Goal: Transaction & Acquisition: Purchase product/service

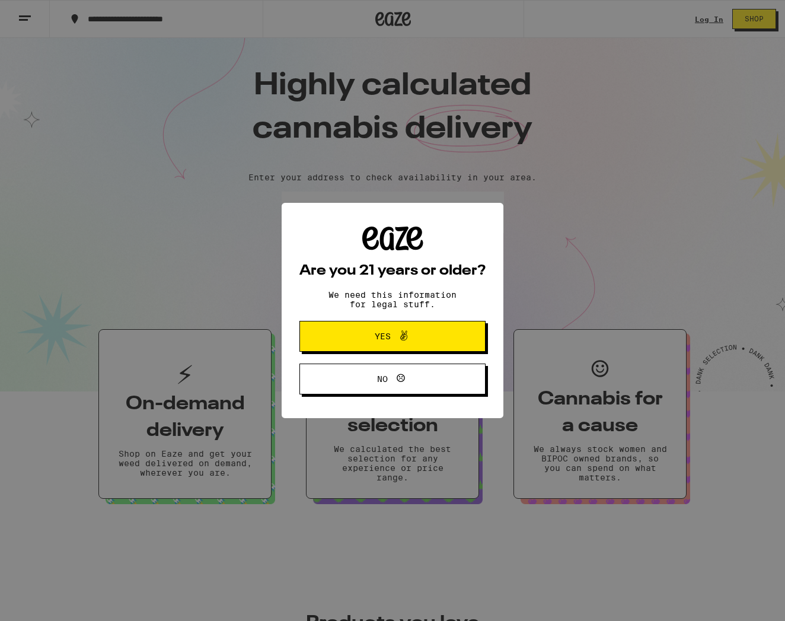
click at [428, 328] on button "Yes" at bounding box center [392, 336] width 186 height 31
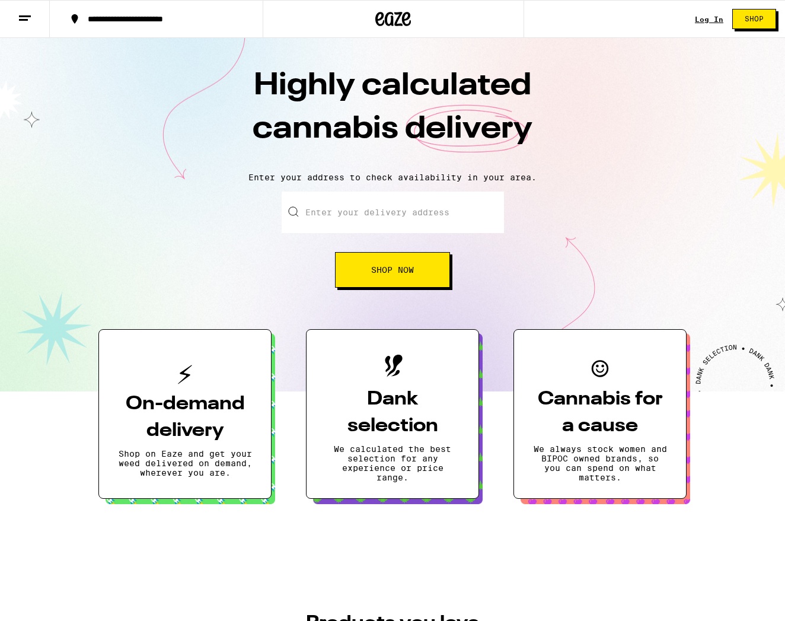
click at [694, 18] on div "**********" at bounding box center [392, 19] width 785 height 38
click at [712, 18] on div "Log In" at bounding box center [709, 19] width 28 height 8
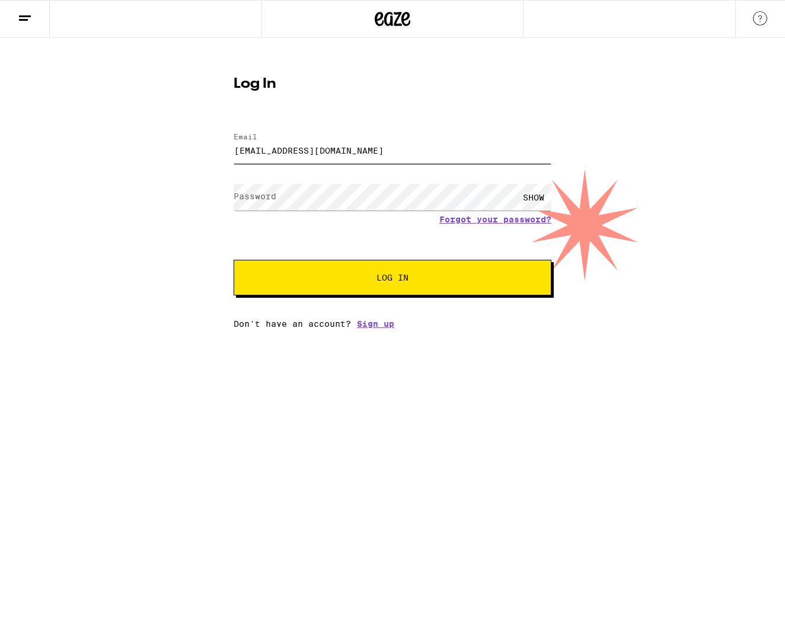
type input "[EMAIL_ADDRESS][DOMAIN_NAME]"
click at [392, 279] on button "Log In" at bounding box center [393, 278] width 318 height 36
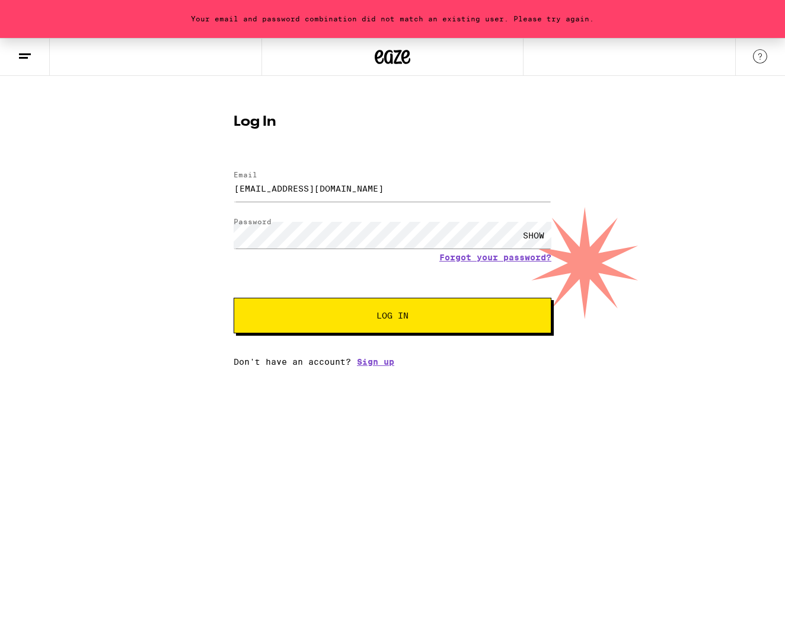
click at [536, 233] on div "SHOW" at bounding box center [534, 235] width 36 height 27
click at [392, 317] on button "Log In" at bounding box center [393, 316] width 318 height 36
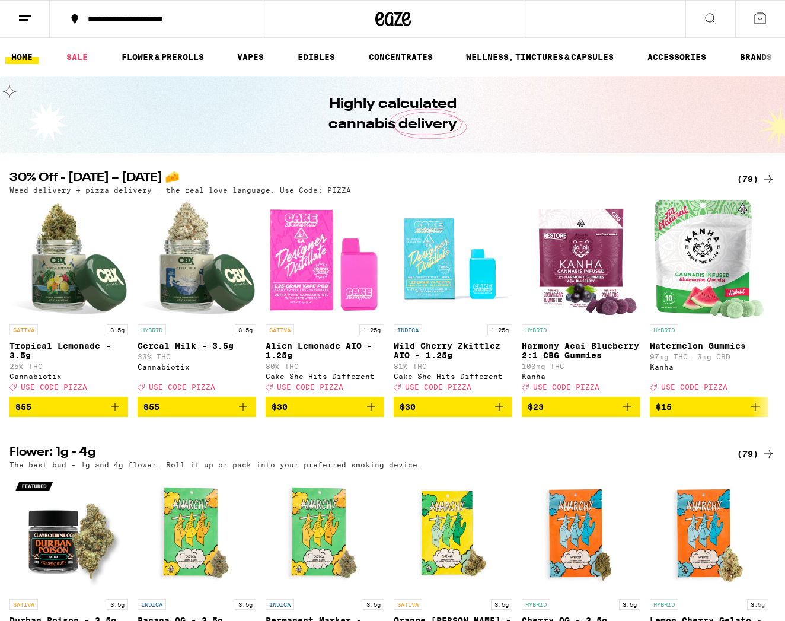
click at [107, 22] on div "**********" at bounding box center [163, 19] width 163 height 8
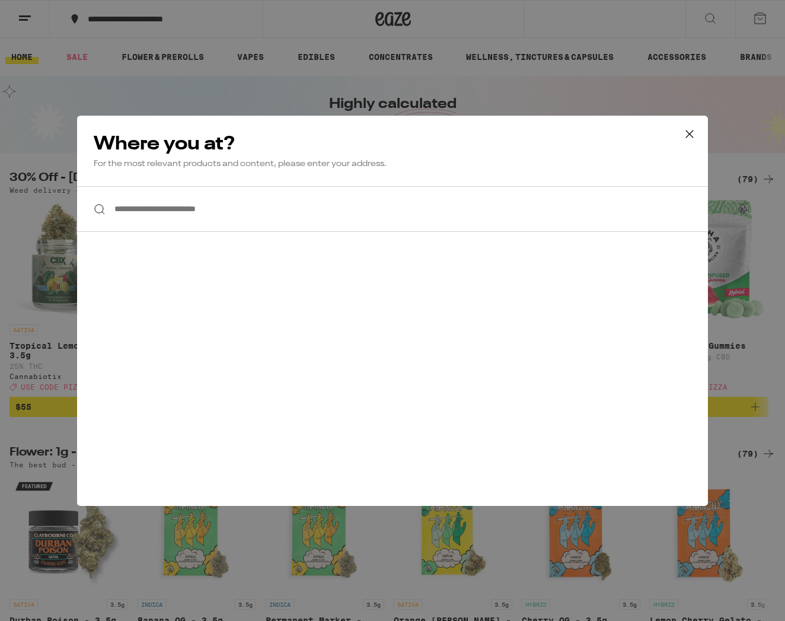
click at [253, 225] on input "**********" at bounding box center [392, 209] width 631 height 46
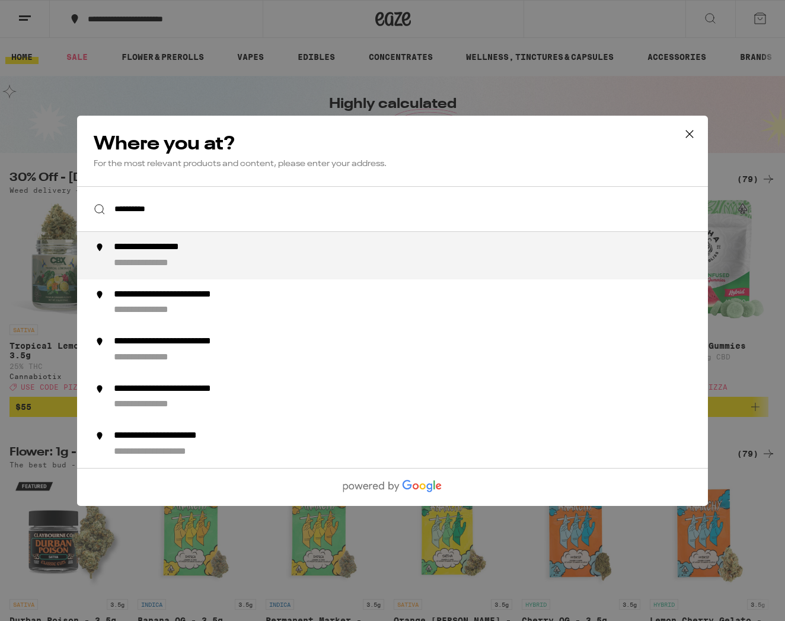
click at [293, 264] on div "**********" at bounding box center [416, 255] width 605 height 28
type input "**********"
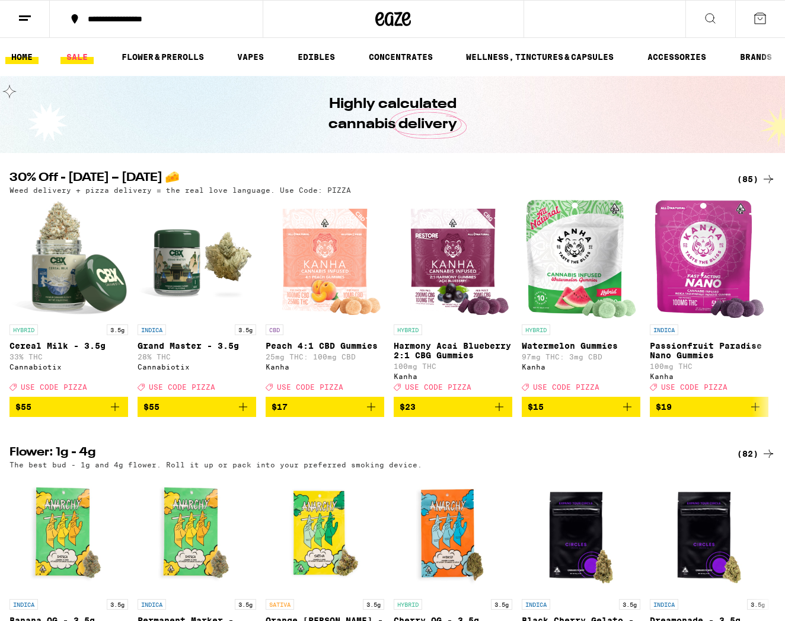
click at [83, 63] on link "SALE" at bounding box center [76, 57] width 33 height 14
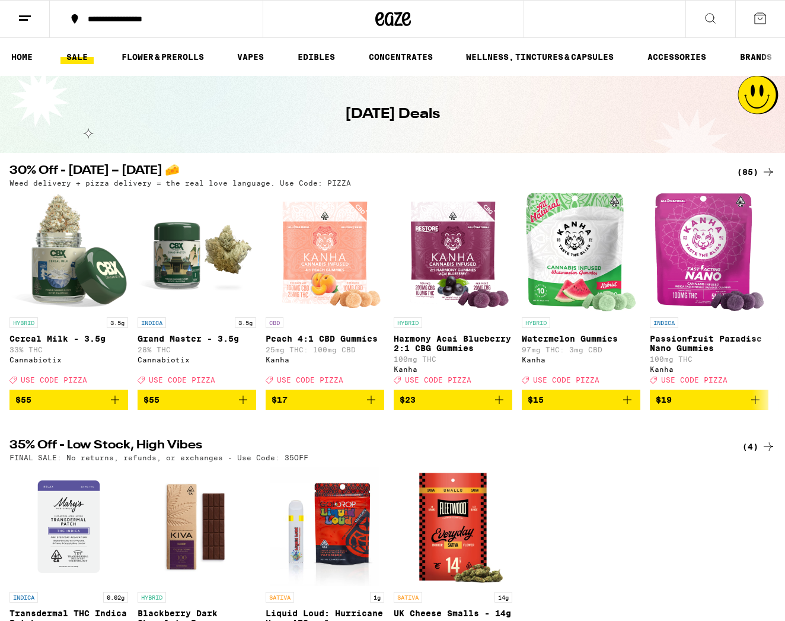
click at [295, 45] on ul "HOME SALE FLOWER & PREROLLS VAPES EDIBLES CONCENTRATES WELLNESS, TINCTURES & CA…" at bounding box center [392, 57] width 785 height 38
click at [301, 50] on link "EDIBLES" at bounding box center [316, 57] width 49 height 14
drag, startPoint x: 304, startPoint y: 59, endPoint x: 298, endPoint y: 73, distance: 15.1
click at [304, 60] on link "EDIBLES" at bounding box center [316, 57] width 49 height 14
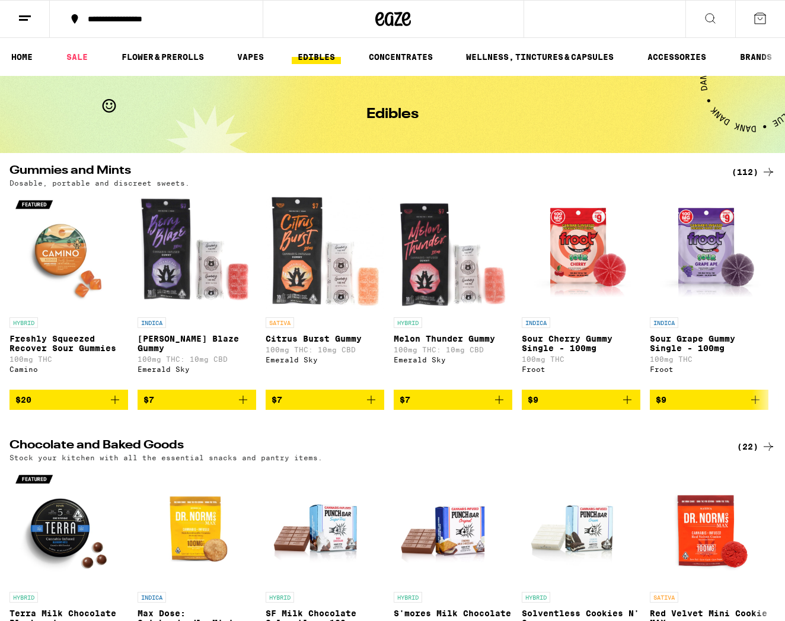
scroll to position [369, 0]
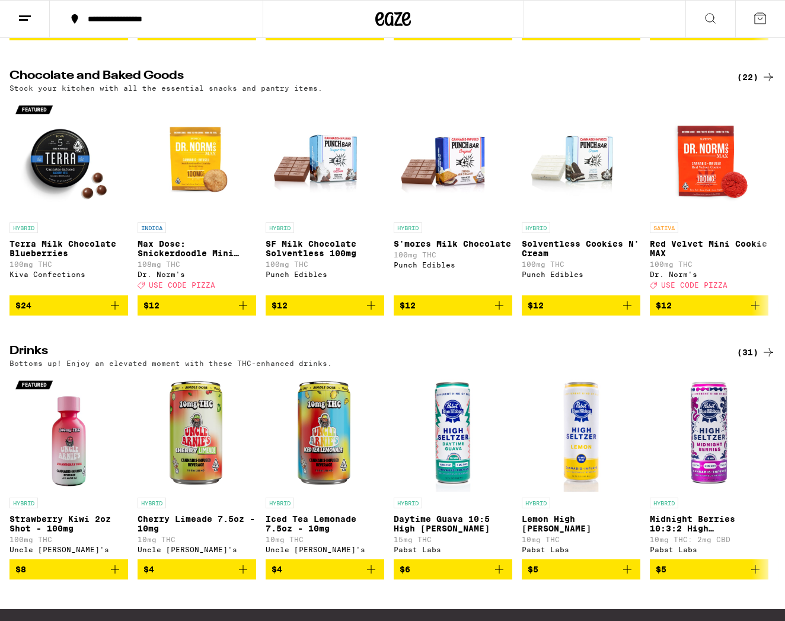
click at [751, 84] on div "(22)" at bounding box center [756, 77] width 39 height 14
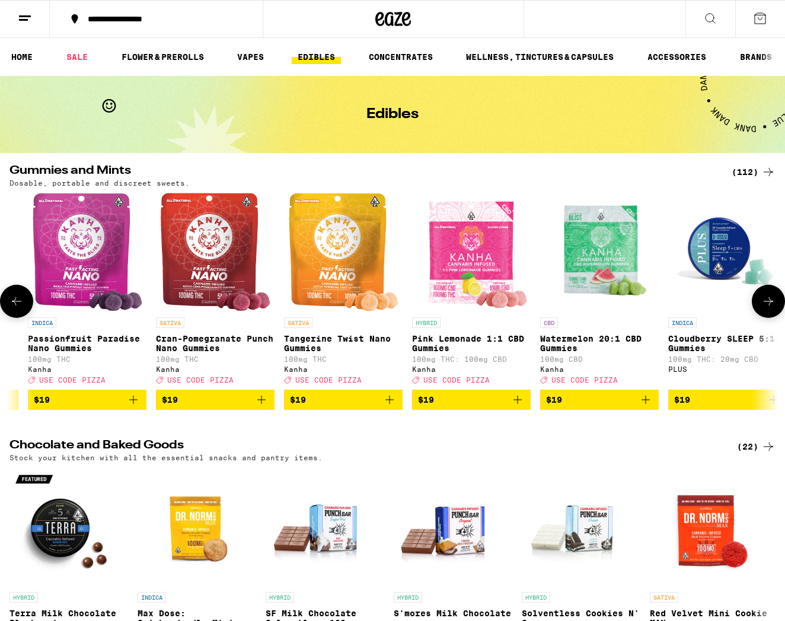
scroll to position [0, 6891]
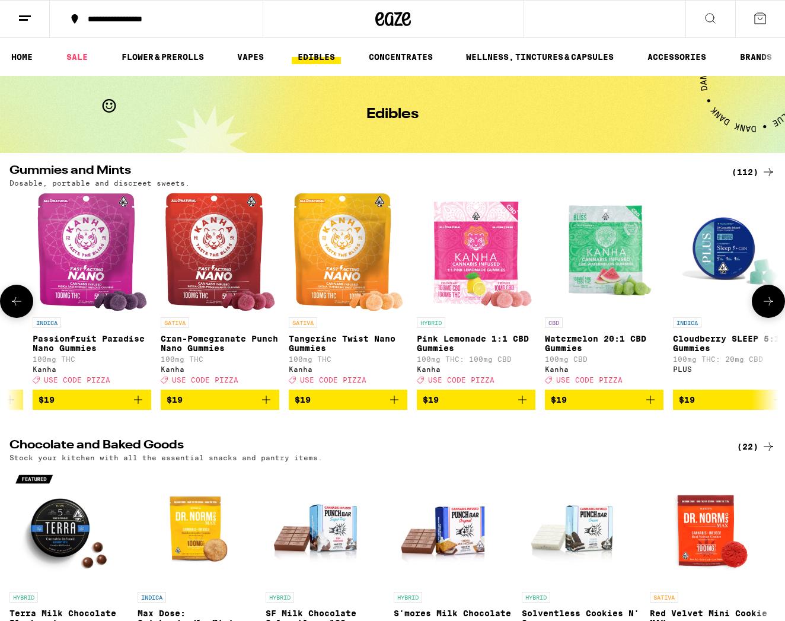
click at [397, 404] on icon "Add to bag" at bounding box center [394, 399] width 8 height 8
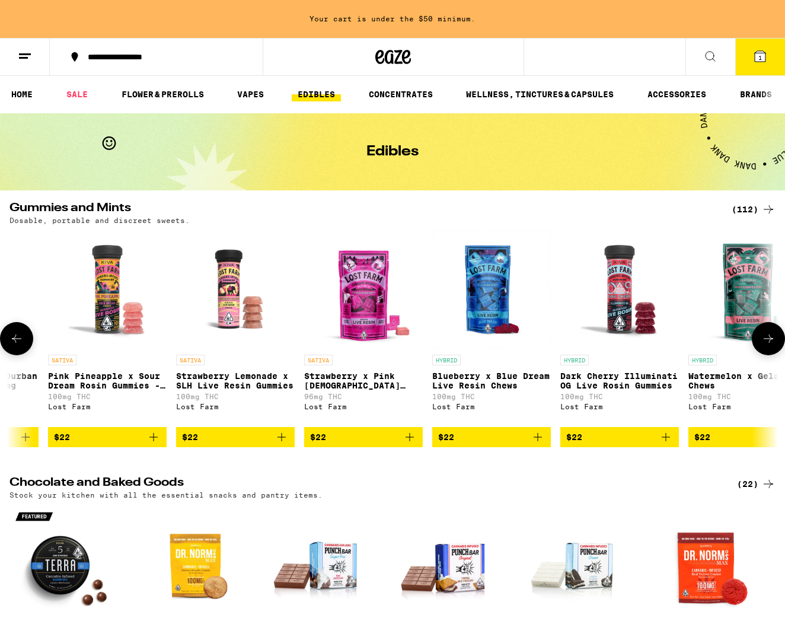
scroll to position [0, 13407]
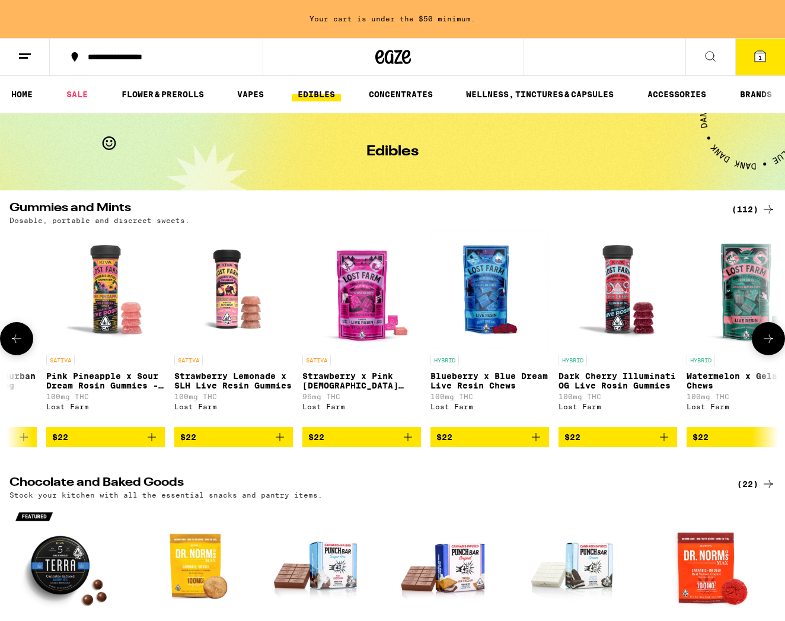
click at [410, 444] on icon "Add to bag" at bounding box center [408, 437] width 14 height 14
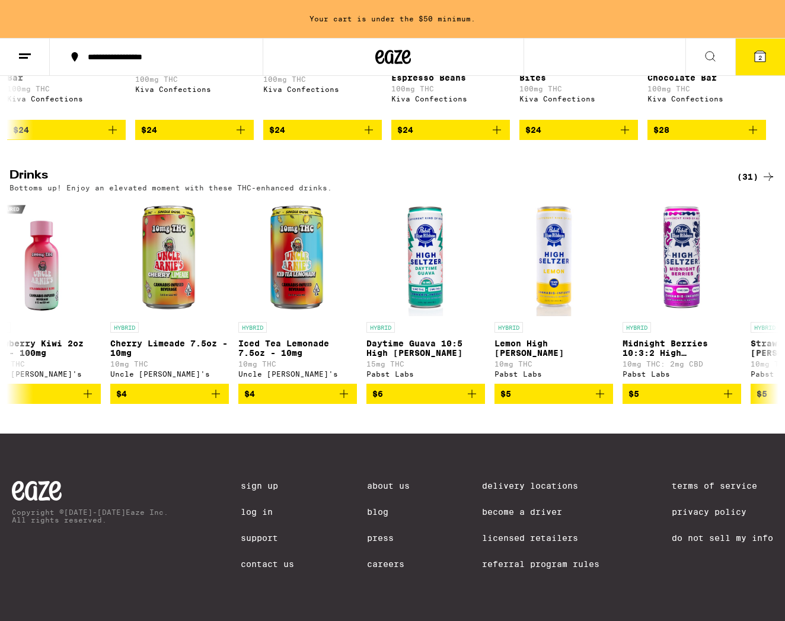
scroll to position [613, 0]
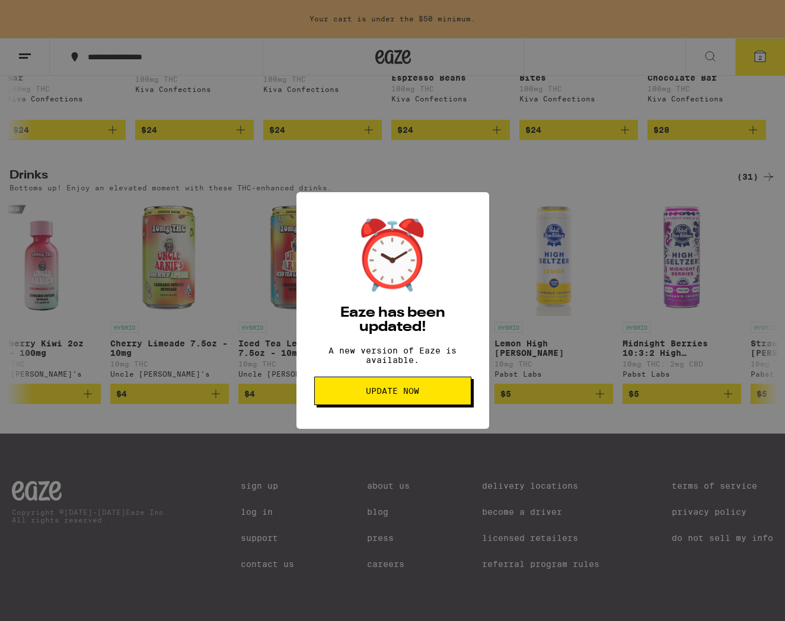
click at [416, 395] on span "Update Now" at bounding box center [392, 390] width 53 height 8
click at [499, 94] on div "⏰ Eaze has been updated! A new version of Eaze is available. Update Now" at bounding box center [392, 310] width 785 height 621
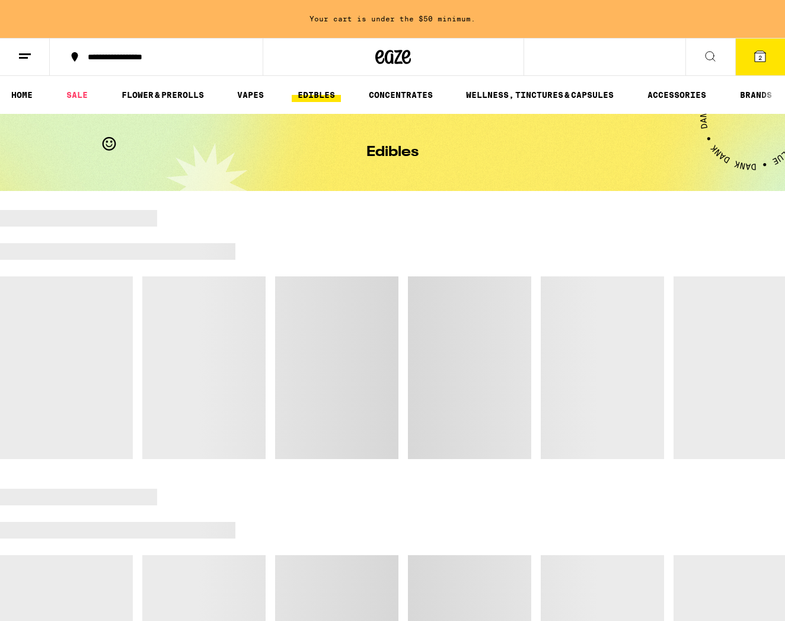
click at [751, 69] on button "2" at bounding box center [760, 57] width 50 height 37
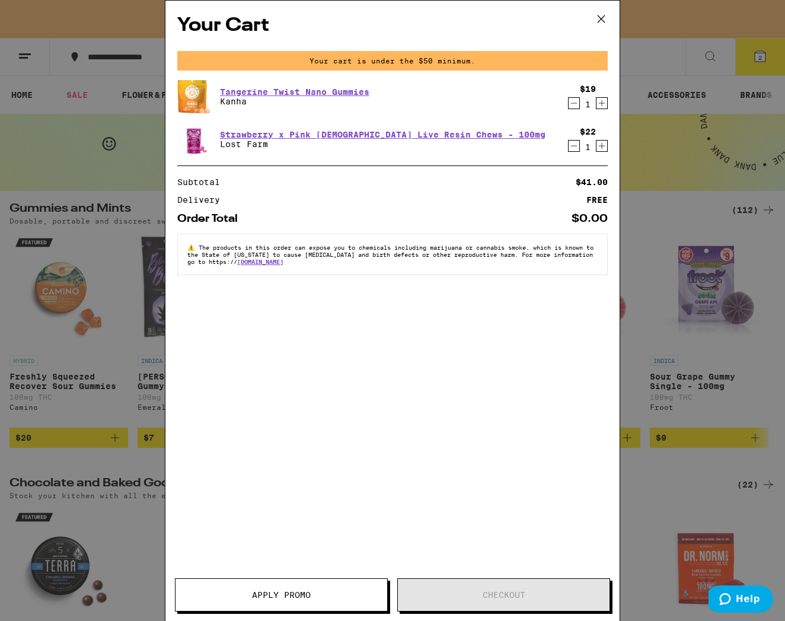
click at [591, 11] on button at bounding box center [601, 20] width 37 height 38
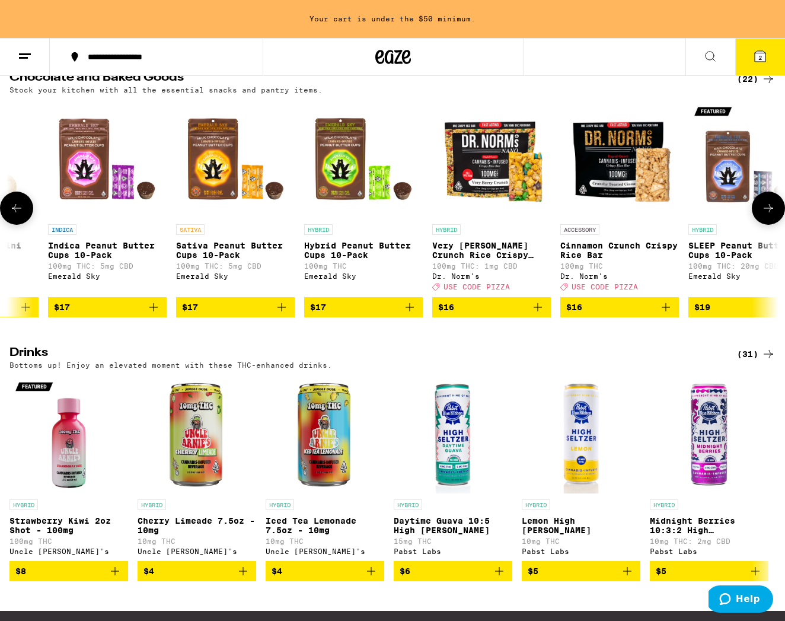
scroll to position [0, 867]
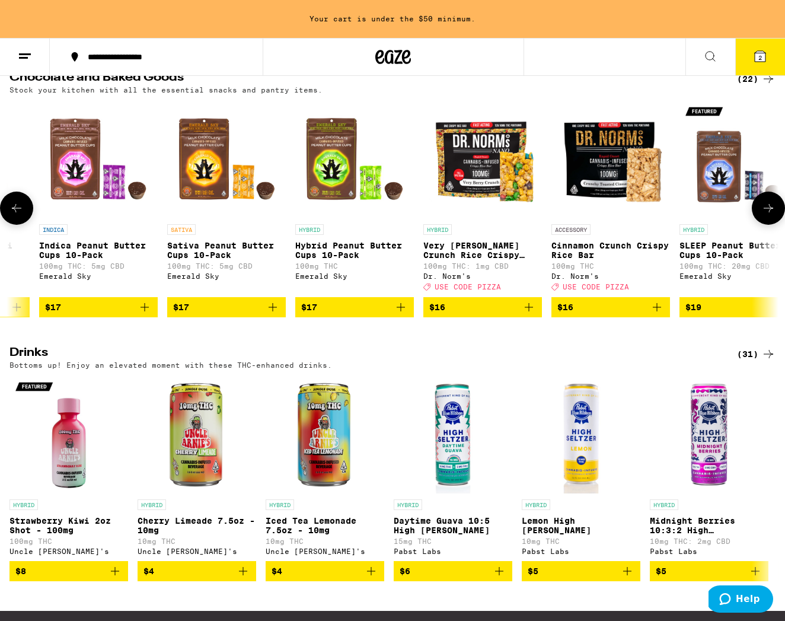
click at [529, 314] on icon "Add to bag" at bounding box center [529, 307] width 14 height 14
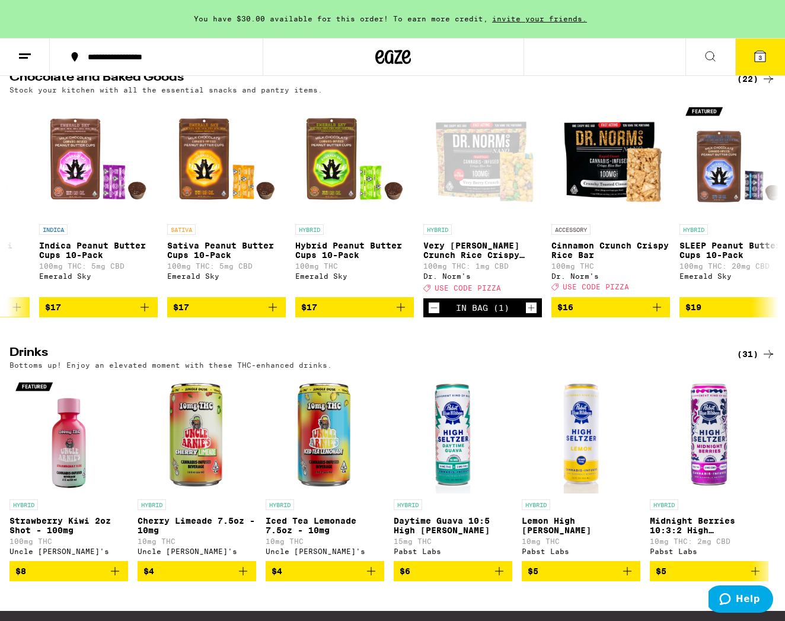
click at [748, 63] on button "3" at bounding box center [760, 57] width 50 height 37
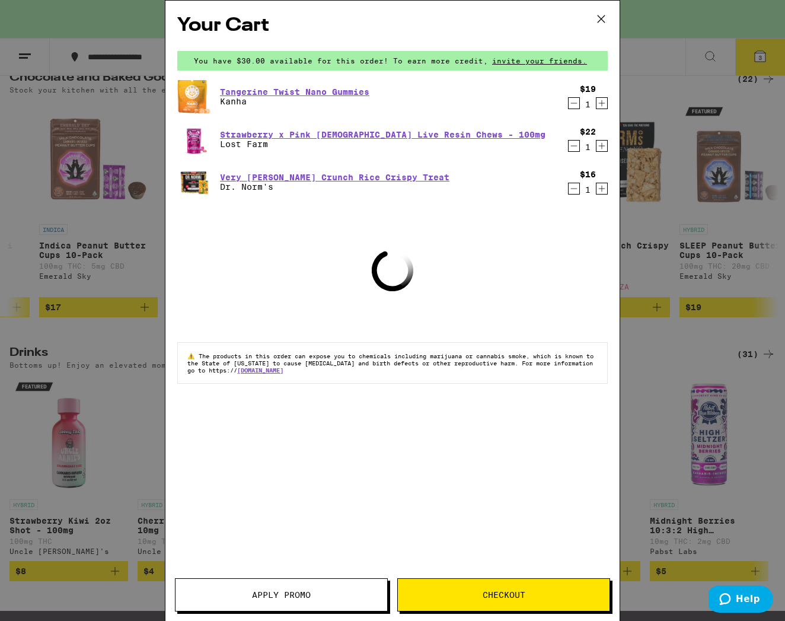
click at [295, 586] on button "Apply Promo" at bounding box center [281, 594] width 213 height 33
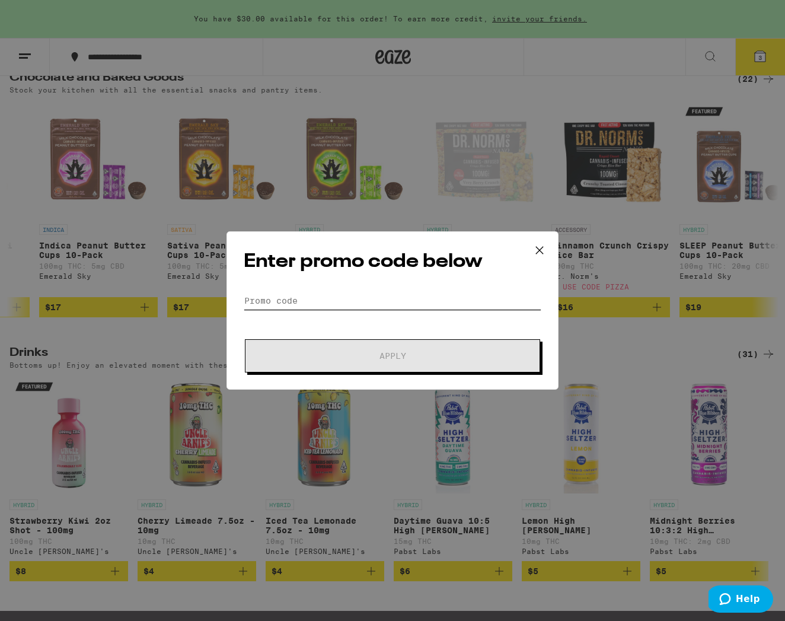
click at [293, 298] on input "Promo Code" at bounding box center [393, 301] width 298 height 18
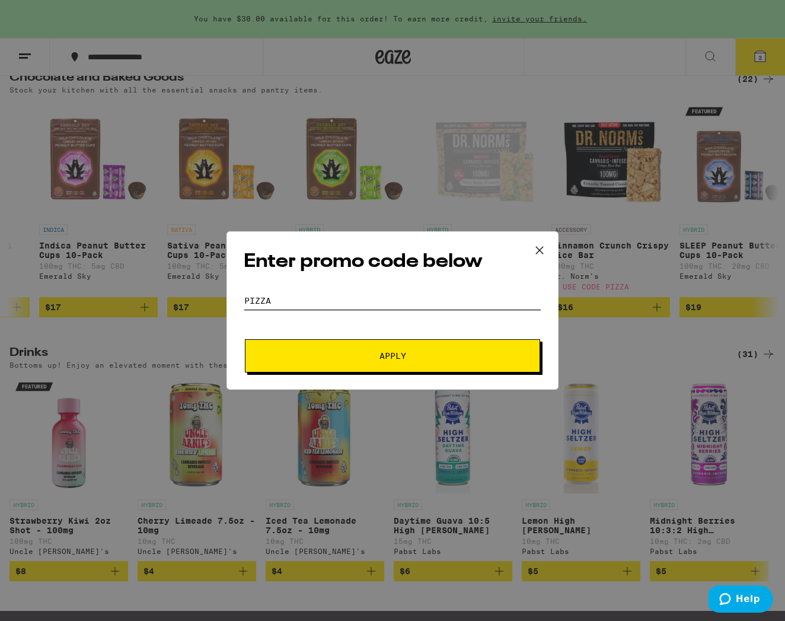
type input "pizza"
click at [329, 362] on button "Apply" at bounding box center [392, 355] width 295 height 33
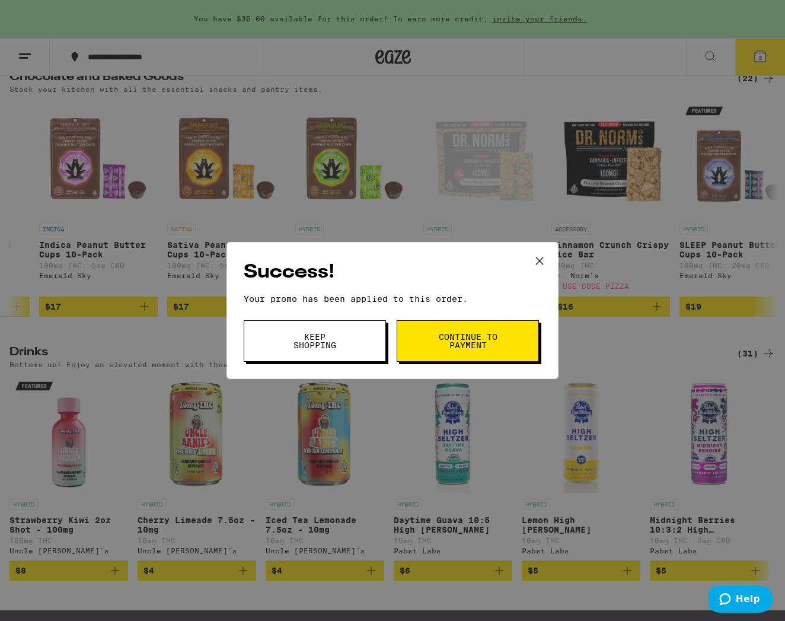
click at [477, 341] on span "Continue to payment" at bounding box center [467, 341] width 60 height 17
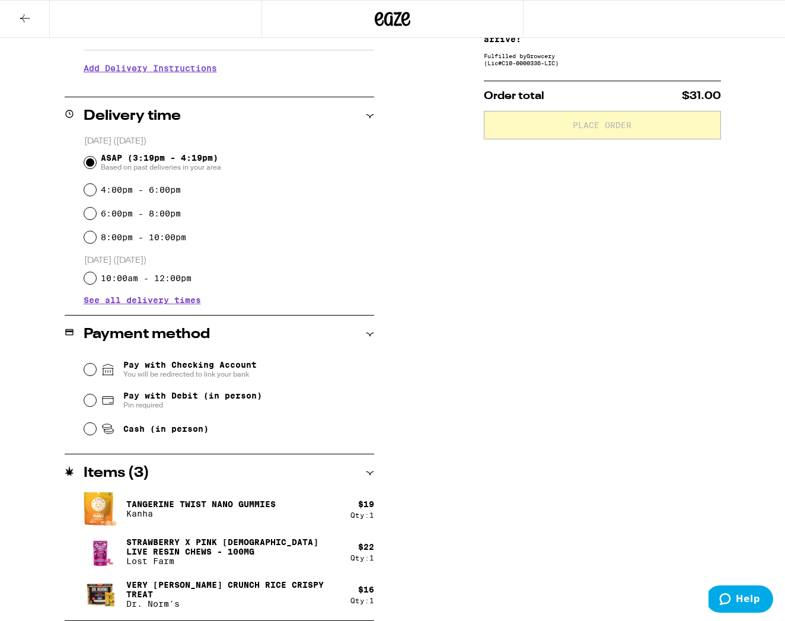
scroll to position [233, 0]
click at [93, 428] on input "Cash (in person)" at bounding box center [90, 429] width 12 height 12
radio input "true"
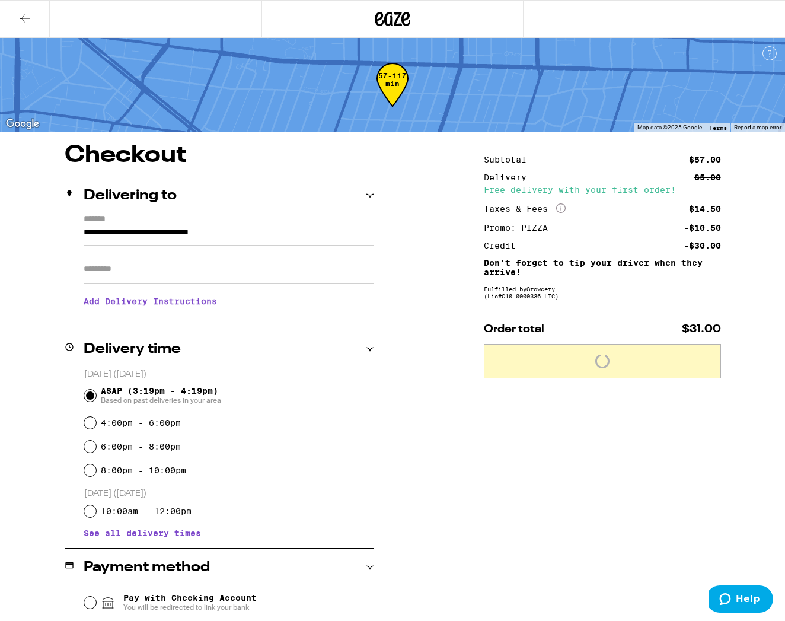
scroll to position [0, 0]
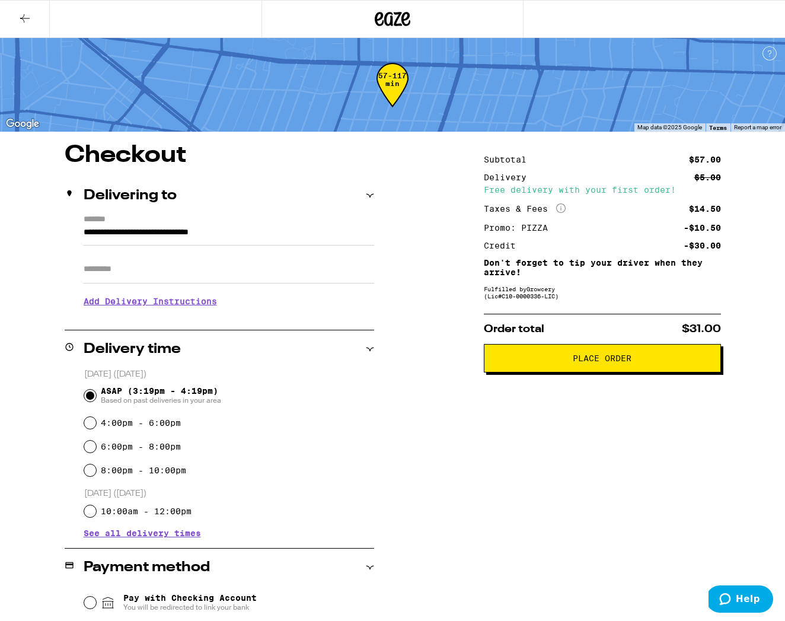
click at [148, 424] on label "4:00pm - 6:00pm" at bounding box center [141, 422] width 80 height 9
click at [96, 424] on input "4:00pm - 6:00pm" at bounding box center [90, 423] width 12 height 12
radio input "true"
click at [130, 299] on h3 "Add Delivery Instructions" at bounding box center [229, 300] width 290 height 27
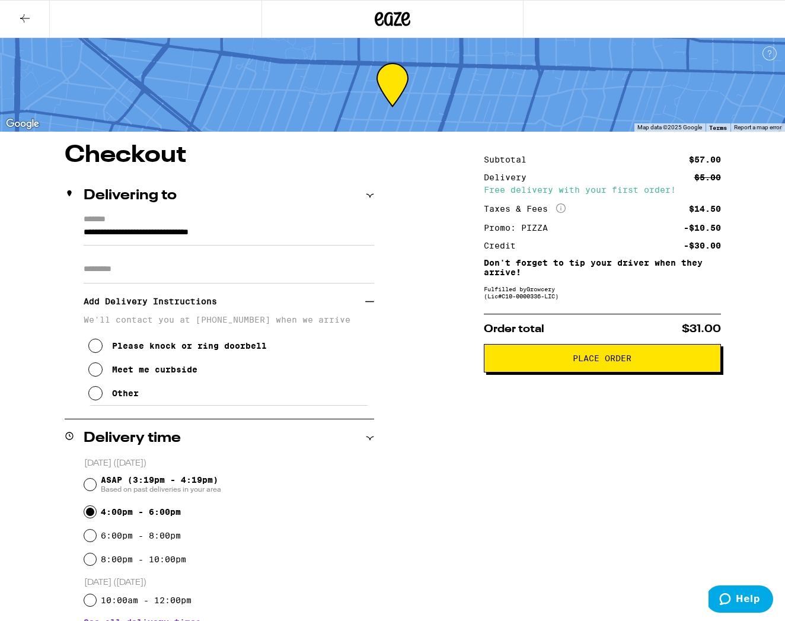
click at [567, 370] on button "Place Order" at bounding box center [602, 358] width 237 height 28
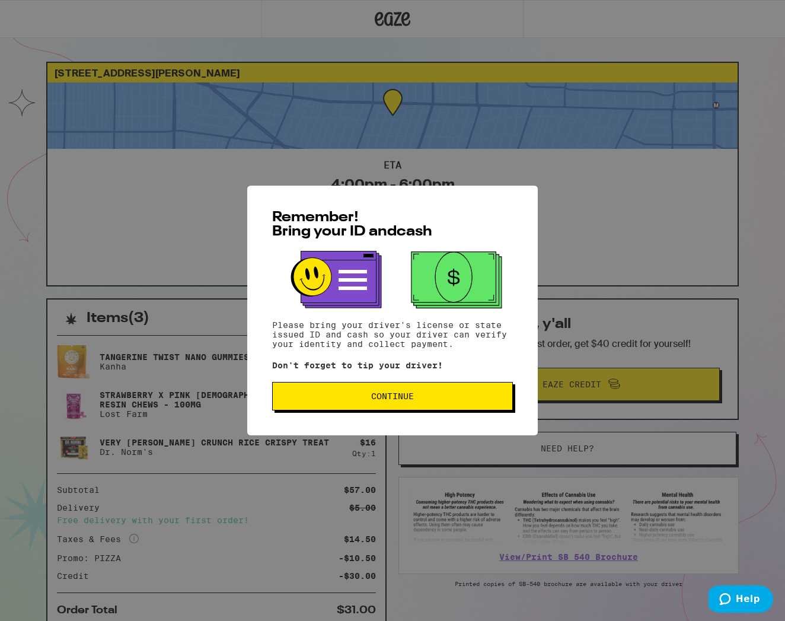
click at [436, 390] on button "Continue" at bounding box center [392, 396] width 241 height 28
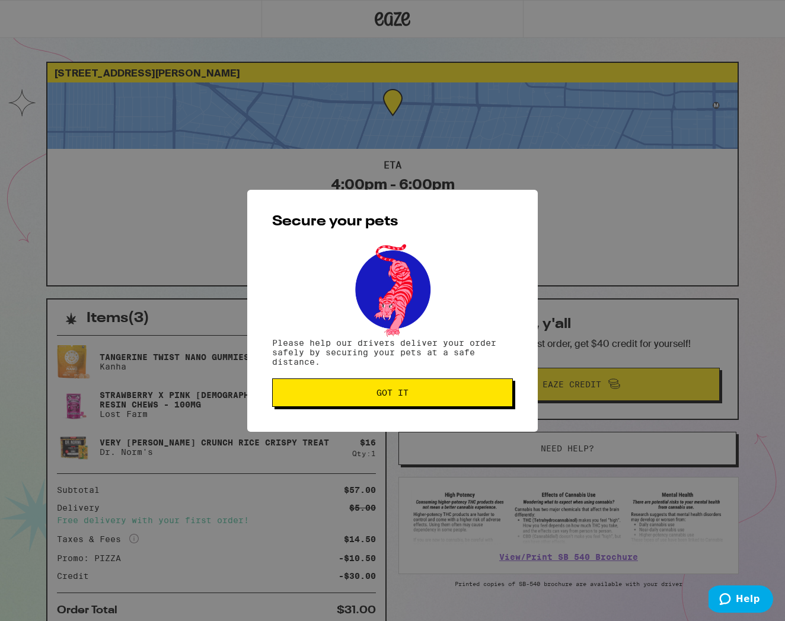
click at [429, 393] on span "Got it" at bounding box center [392, 392] width 221 height 8
